Goal: Entertainment & Leisure: Consume media (video, audio)

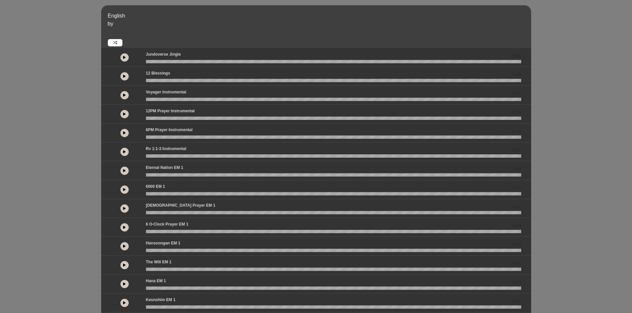
click at [123, 95] on icon at bounding box center [124, 94] width 3 height 3
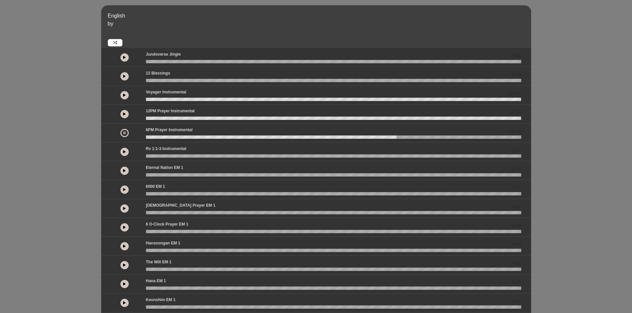
click at [125, 135] on button at bounding box center [124, 133] width 8 height 8
click at [86, 108] on div "English by 0.00 0.00 02:20" at bounding box center [316, 196] width 632 height 383
click at [125, 133] on icon at bounding box center [124, 132] width 3 height 3
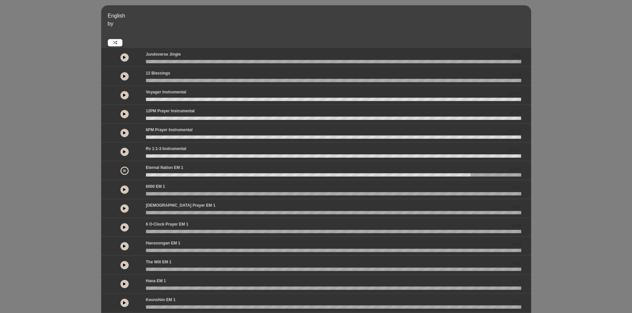
click at [411, 25] on p "by" at bounding box center [318, 24] width 421 height 8
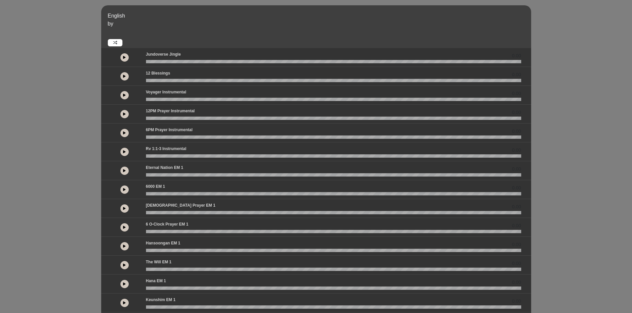
click at [124, 113] on icon at bounding box center [124, 113] width 3 height 3
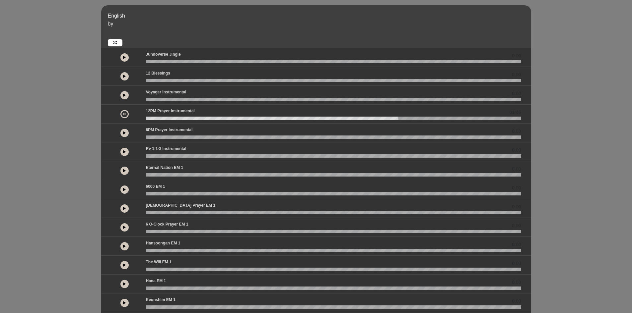
click at [125, 112] on button at bounding box center [124, 114] width 8 height 8
click at [562, 75] on div "English by 0.00 0.00 0.00" at bounding box center [316, 196] width 632 height 383
click at [576, 137] on div "English by 0.00 0.00 0.00" at bounding box center [316, 196] width 632 height 383
click at [577, 242] on div "English by 0.00 0.00 0.00" at bounding box center [316, 196] width 632 height 383
click at [19, 55] on div "English by 0.00 0.00 0.00" at bounding box center [316, 196] width 632 height 383
